Goal: Entertainment & Leisure: Consume media (video, audio)

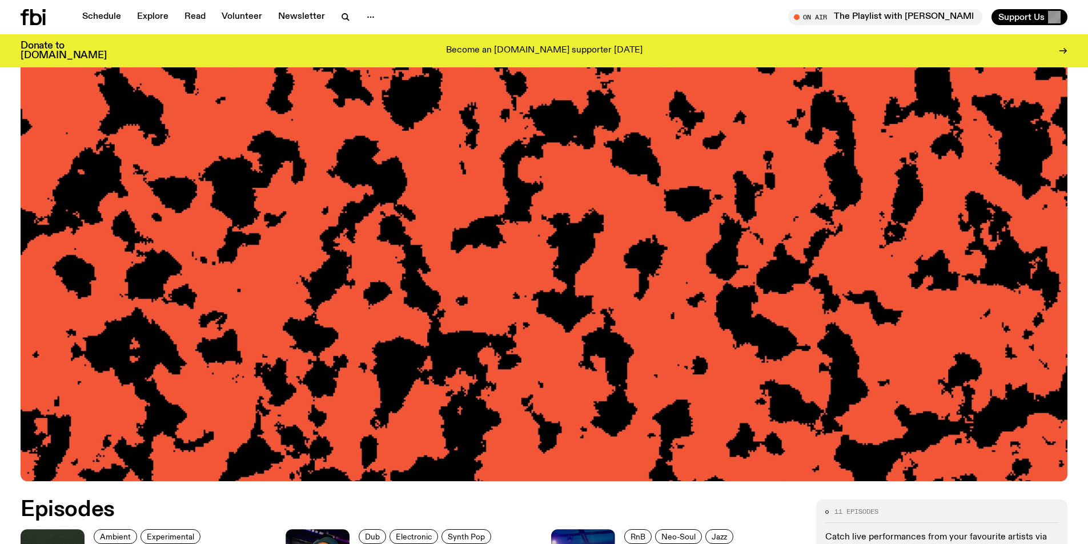
scroll to position [109, 0]
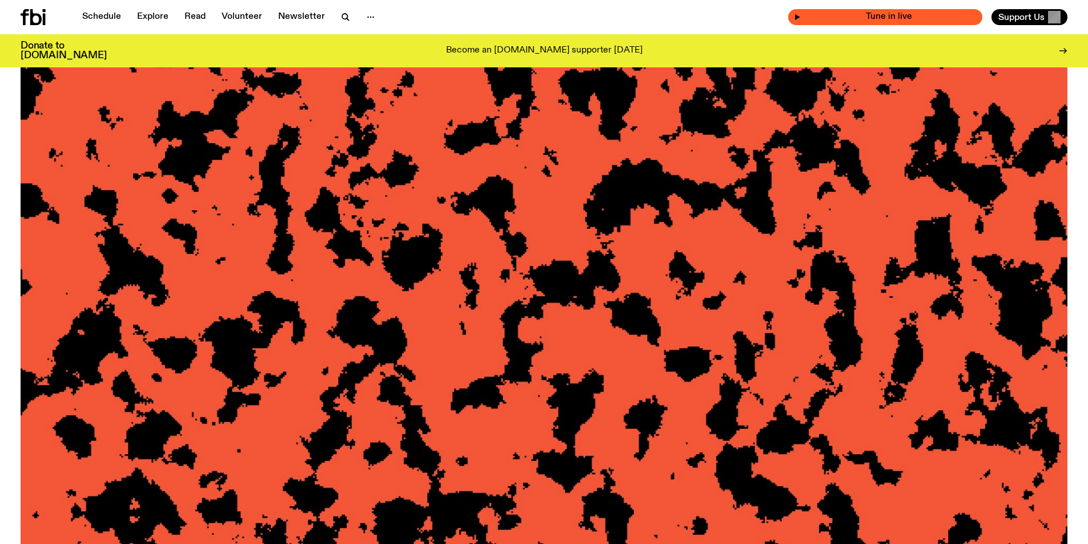
click at [883, 24] on div "Tune in live" at bounding box center [885, 17] width 194 height 16
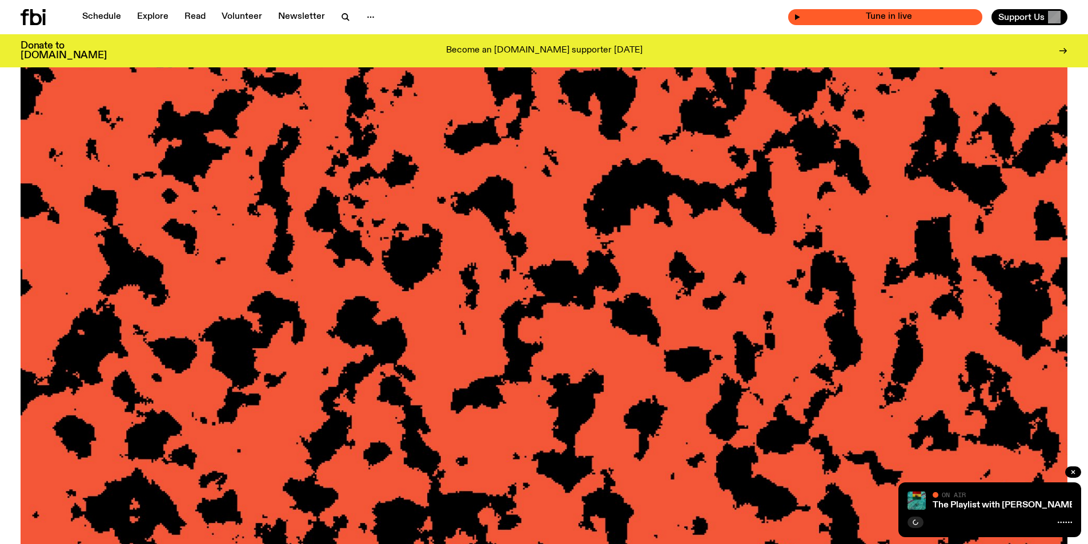
click at [932, 13] on span "Tune in live" at bounding box center [889, 17] width 176 height 9
click at [801, 15] on icon "button" at bounding box center [797, 17] width 7 height 7
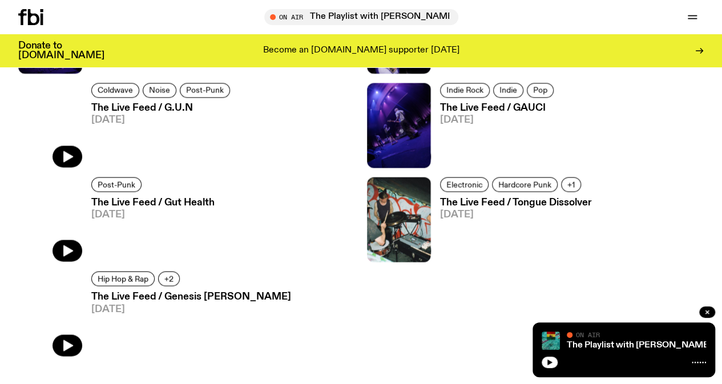
scroll to position [1020, 0]
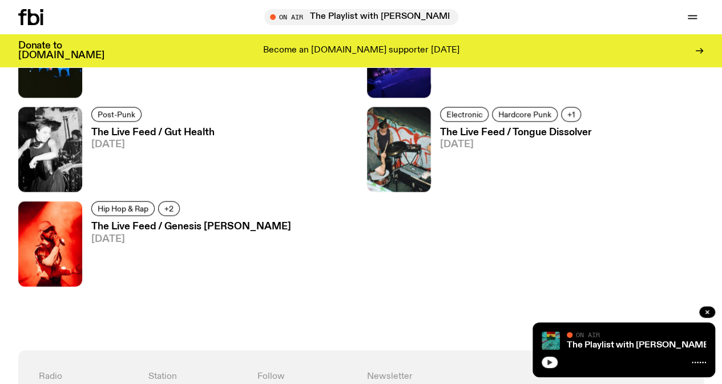
click at [548, 366] on icon "button" at bounding box center [549, 362] width 7 height 7
